Goal: Task Accomplishment & Management: Manage account settings

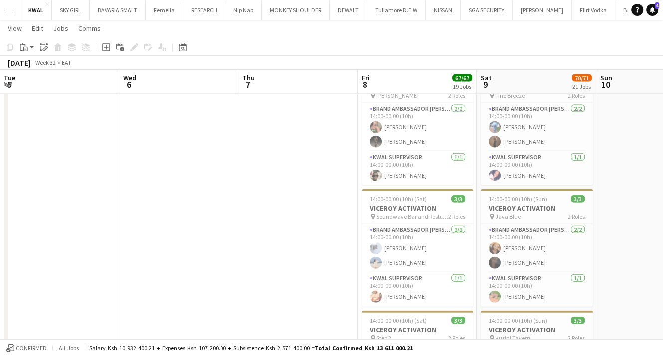
scroll to position [0, 297]
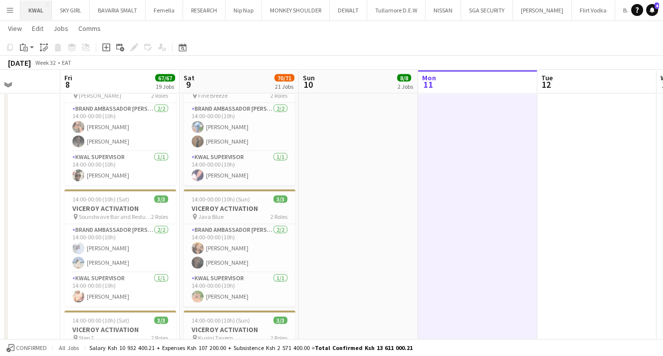
click at [36, 12] on button "KWAL Close" at bounding box center [35, 9] width 31 height 19
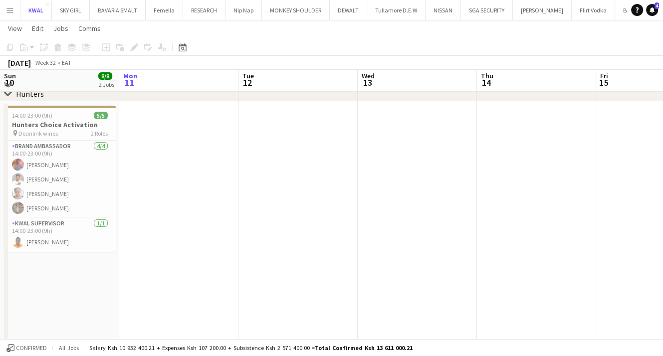
scroll to position [100, 0]
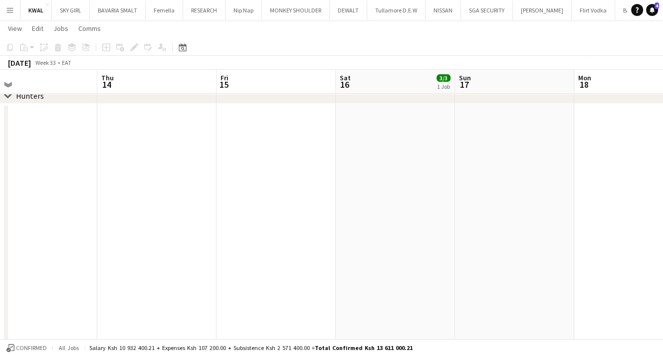
drag, startPoint x: 368, startPoint y: 297, endPoint x: 163, endPoint y: 278, distance: 205.9
drag, startPoint x: 457, startPoint y: 290, endPoint x: 658, endPoint y: 321, distance: 203.4
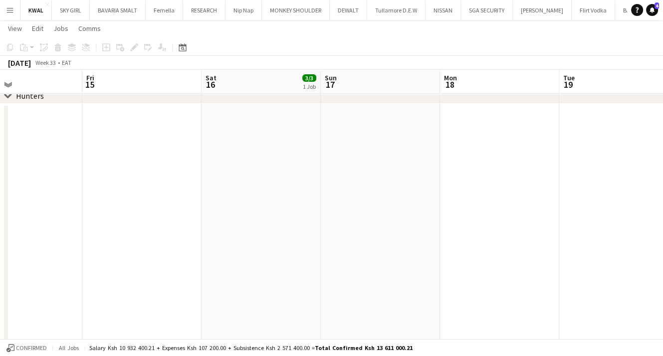
scroll to position [0, 238]
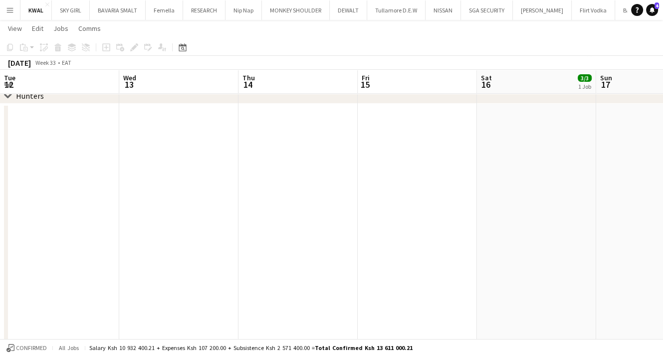
drag, startPoint x: 255, startPoint y: 285, endPoint x: 640, endPoint y: 302, distance: 385.4
drag, startPoint x: 202, startPoint y: 282, endPoint x: 651, endPoint y: 283, distance: 448.9
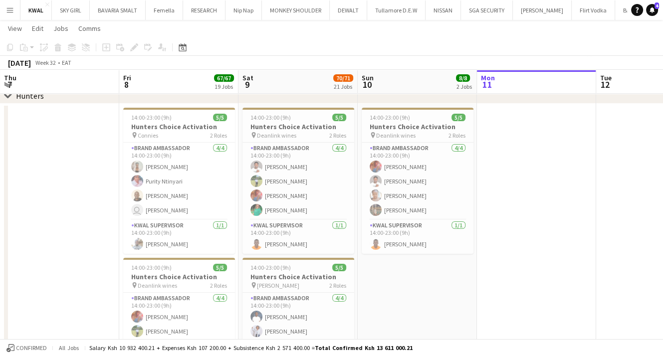
drag, startPoint x: 189, startPoint y: 298, endPoint x: 654, endPoint y: 298, distance: 465.3
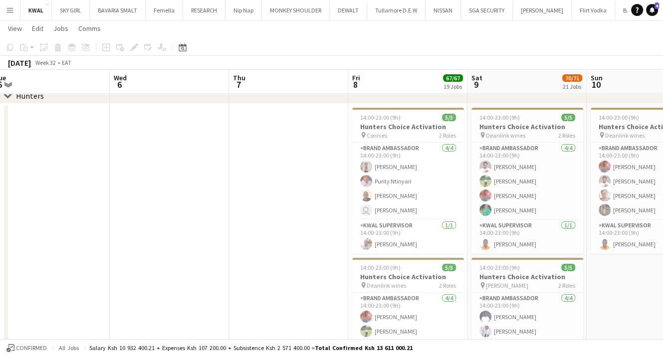
drag, startPoint x: 344, startPoint y: 296, endPoint x: 657, endPoint y: 303, distance: 313.8
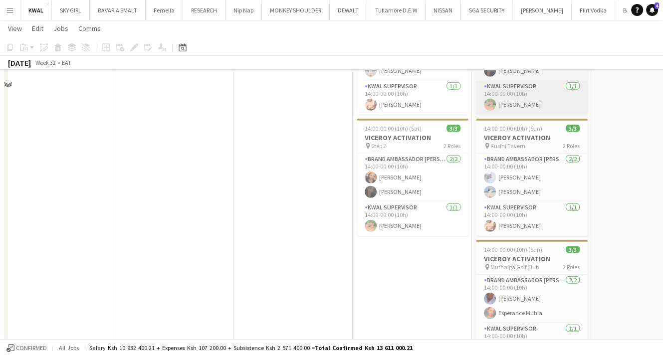
scroll to position [2195, 0]
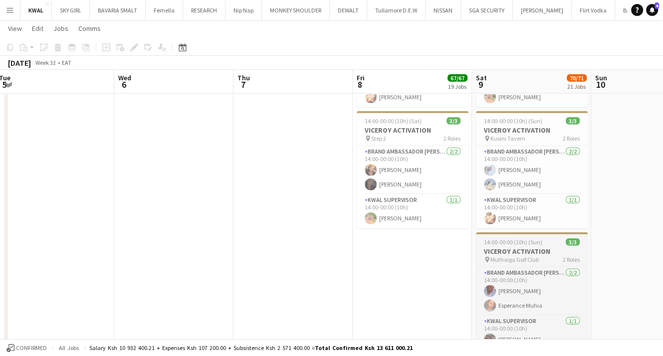
click at [532, 254] on h3 "VICEROY ACTIVATION" at bounding box center [532, 251] width 112 height 9
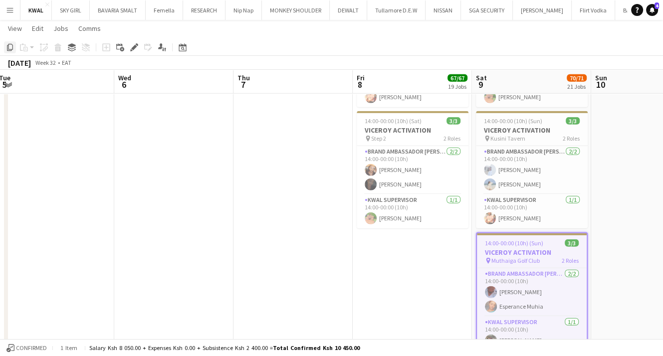
click at [9, 44] on icon "Copy" at bounding box center [10, 47] width 8 height 8
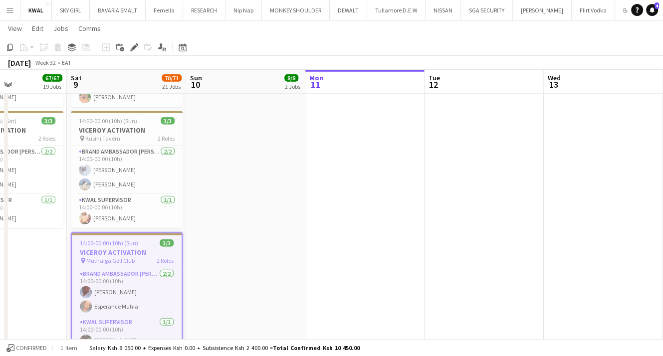
drag, startPoint x: 655, startPoint y: 277, endPoint x: 47, endPoint y: 217, distance: 611.5
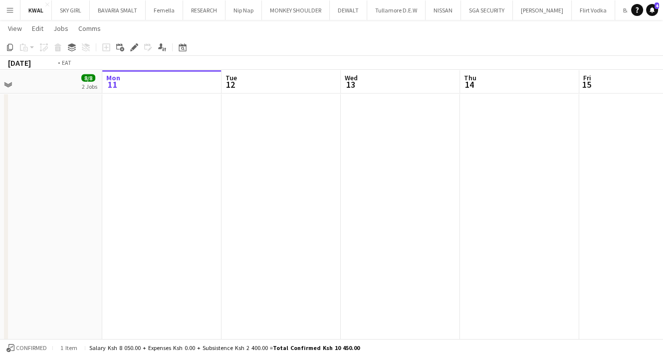
scroll to position [0, 278]
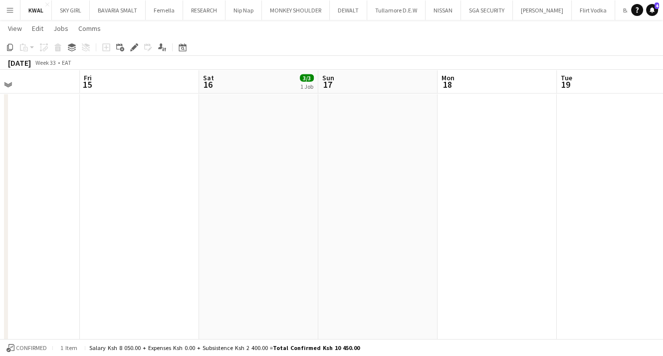
drag, startPoint x: 499, startPoint y: 243, endPoint x: 0, endPoint y: 205, distance: 500.7
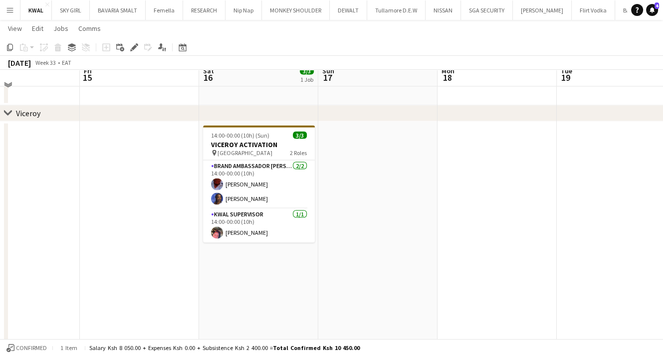
scroll to position [1696, 0]
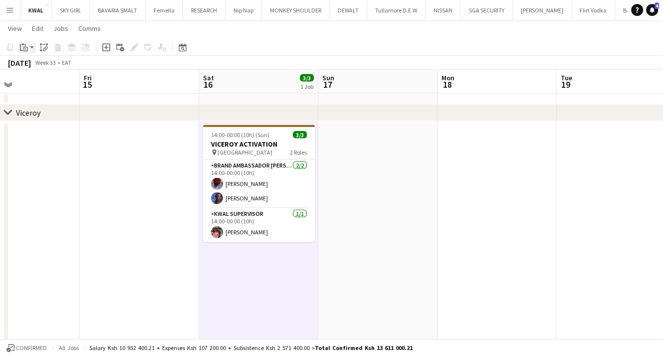
click at [32, 50] on app-action-btn "Paste" at bounding box center [27, 47] width 18 height 12
click at [36, 80] on link "Paste with crew Ctrl+Shift+V" at bounding box center [73, 83] width 94 height 9
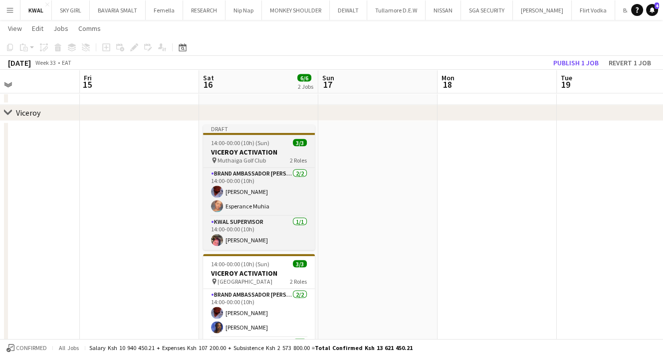
click at [242, 151] on h3 "VICEROY ACTIVATION" at bounding box center [259, 152] width 112 height 9
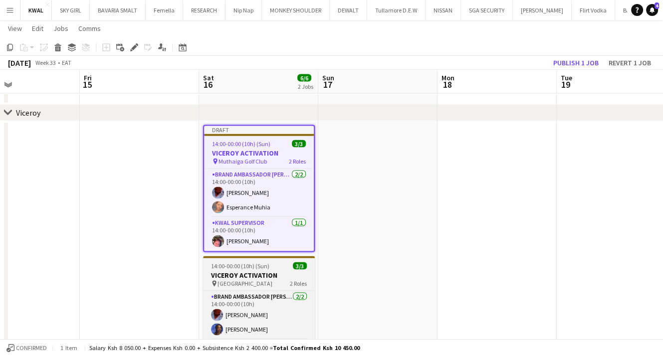
click at [241, 280] on div "pin [STREET_ADDRESS] Roles" at bounding box center [259, 284] width 112 height 8
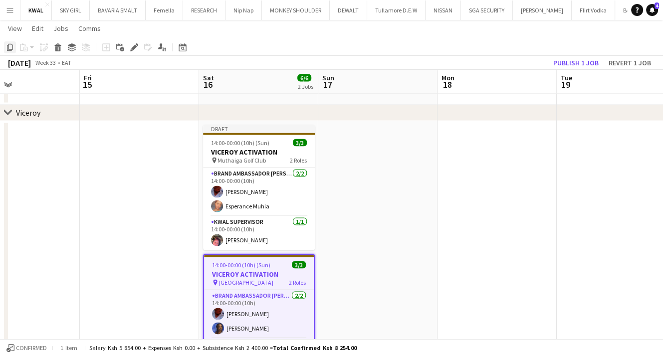
click at [10, 48] on icon "Copy" at bounding box center [10, 47] width 8 height 8
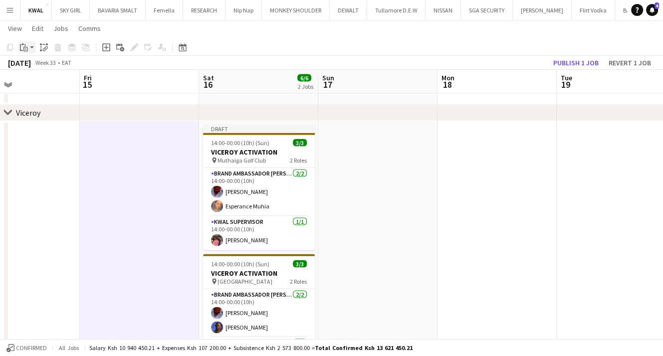
click at [29, 48] on div "Paste" at bounding box center [24, 47] width 12 height 12
click at [34, 80] on link "Paste with crew Ctrl+Shift+V" at bounding box center [73, 83] width 94 height 9
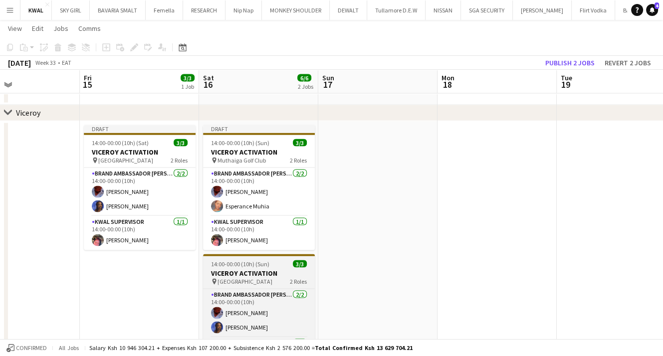
click at [254, 276] on h3 "VICEROY ACTIVATION" at bounding box center [259, 273] width 112 height 9
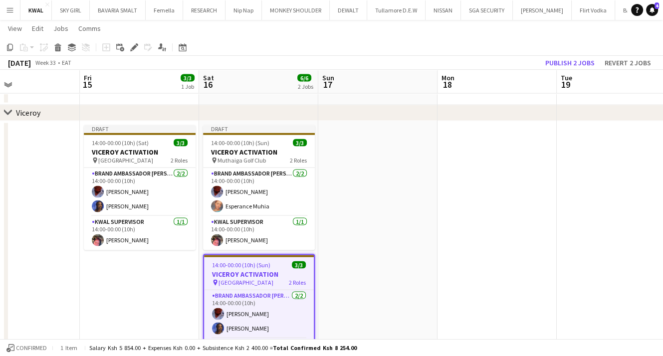
scroll to position [0, 279]
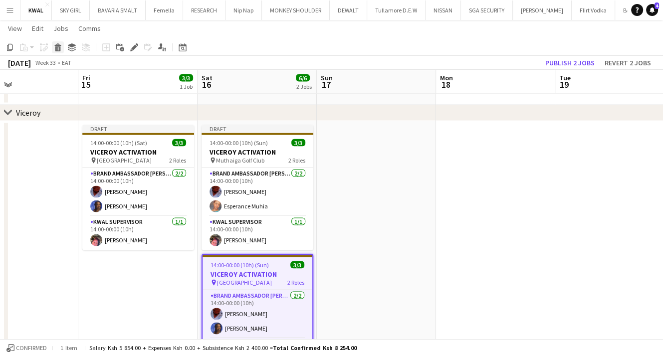
click at [60, 48] on icon at bounding box center [57, 48] width 5 height 5
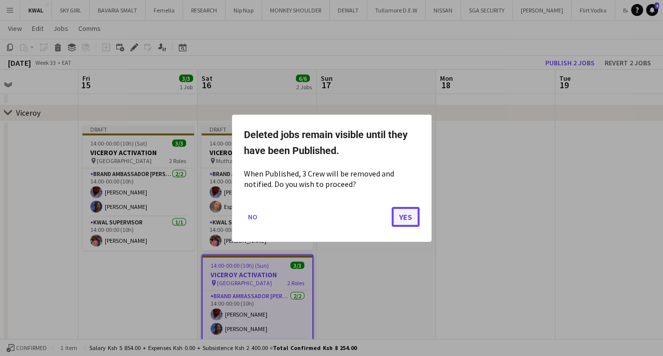
click at [410, 217] on button "Yes" at bounding box center [406, 216] width 28 height 20
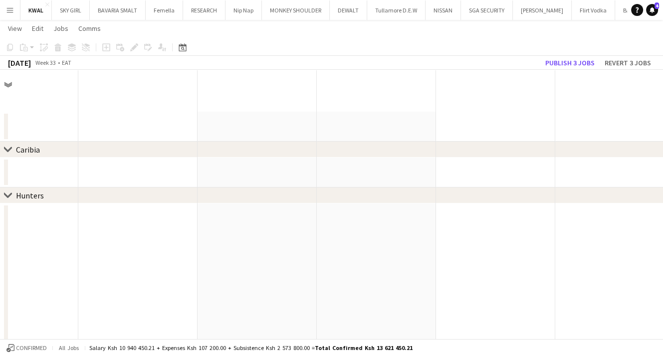
scroll to position [1696, 0]
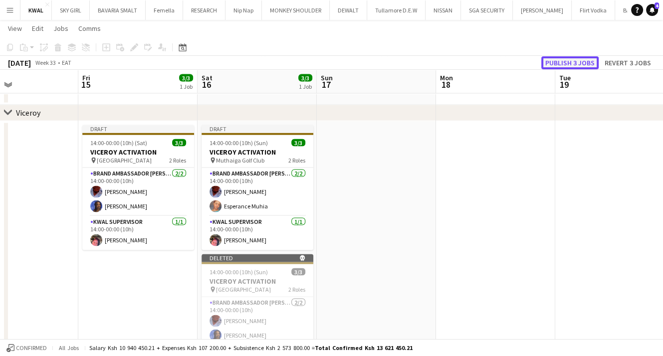
click at [581, 60] on button "Publish 3 jobs" at bounding box center [569, 62] width 57 height 13
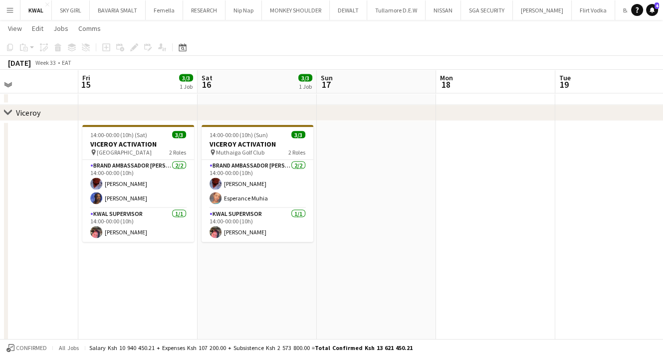
scroll to position [0, 239]
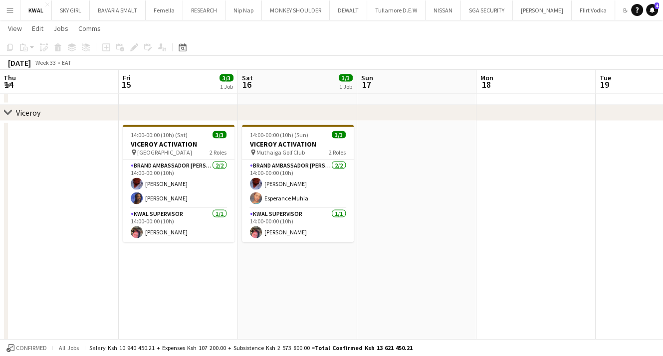
drag, startPoint x: 184, startPoint y: 316, endPoint x: 668, endPoint y: 375, distance: 487.9
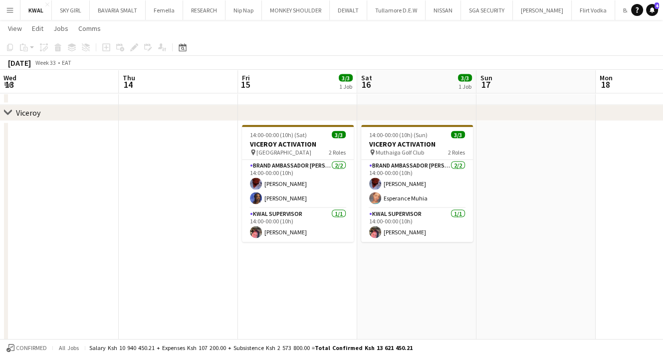
drag, startPoint x: 477, startPoint y: 304, endPoint x: 534, endPoint y: 306, distance: 56.4
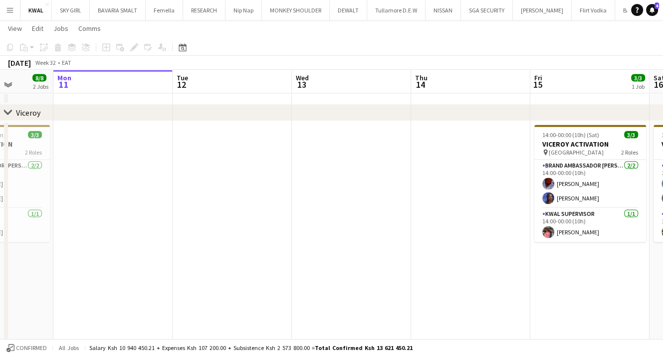
drag, startPoint x: 188, startPoint y: 285, endPoint x: 339, endPoint y: 266, distance: 152.9
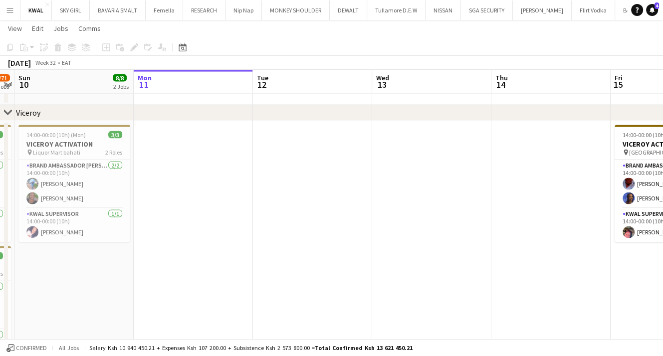
drag, startPoint x: 228, startPoint y: 227, endPoint x: 218, endPoint y: 220, distance: 12.1
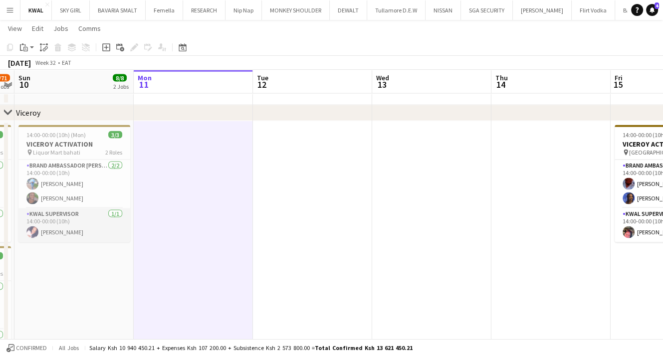
click at [43, 228] on app-card-role "KWAL SUPERVISOR [DATE] 14:00-00:00 (10h) [PERSON_NAME]" at bounding box center [74, 225] width 112 height 34
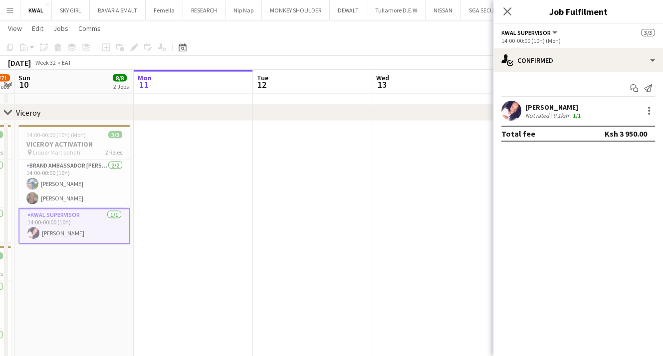
click at [508, 116] on app-user-avatar at bounding box center [511, 111] width 20 height 20
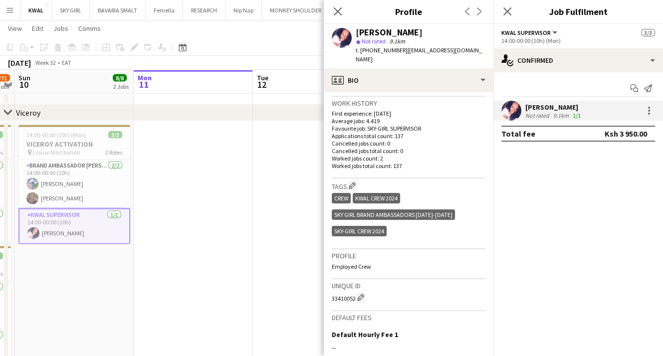
scroll to position [369, 0]
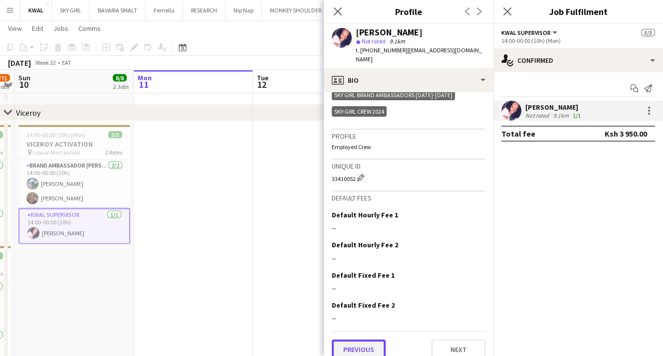
click at [353, 340] on button "Previous" at bounding box center [359, 350] width 54 height 20
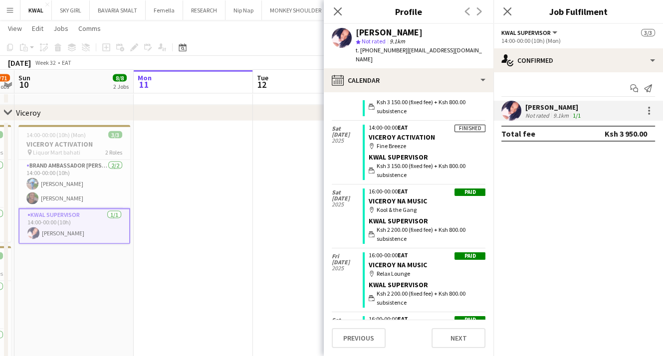
scroll to position [0, 0]
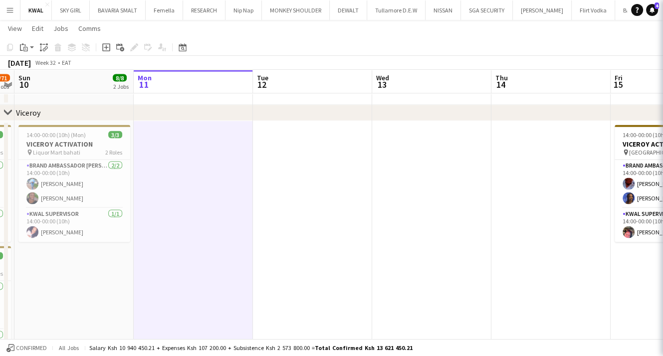
scroll to position [0, 223]
